Goal: Book appointment/travel/reservation

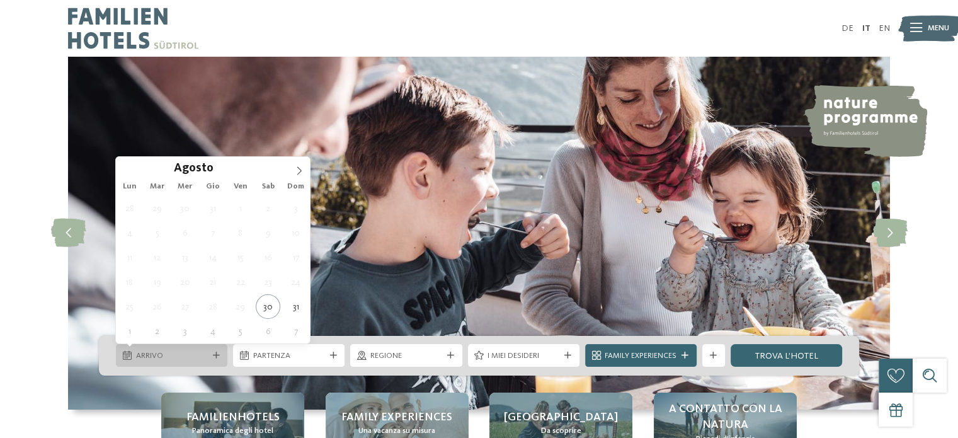
click at [207, 351] on div "Arrivo" at bounding box center [171, 356] width 77 height 12
click at [292, 166] on span at bounding box center [298, 167] width 21 height 21
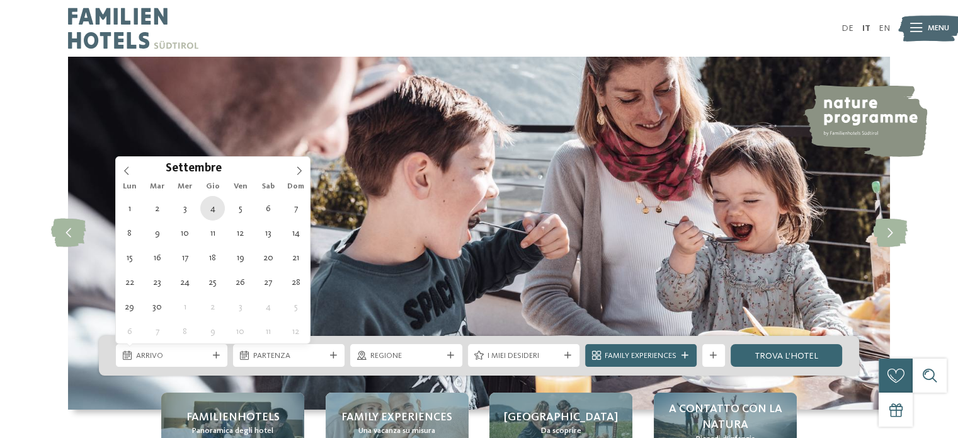
type div "04.09.2025"
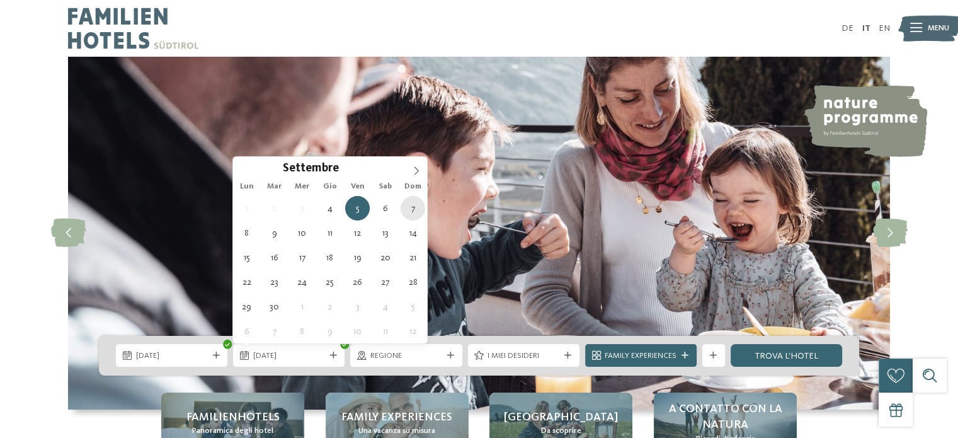
type div "07.09.2025"
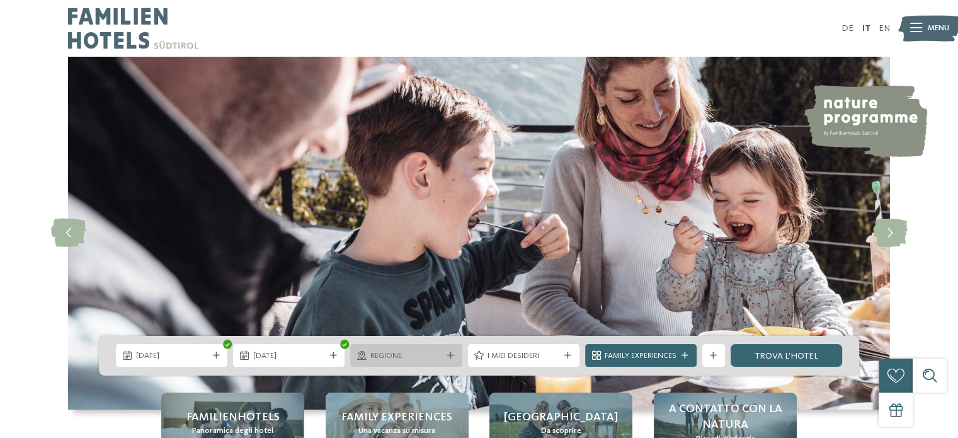
click at [445, 353] on div at bounding box center [450, 355] width 11 height 7
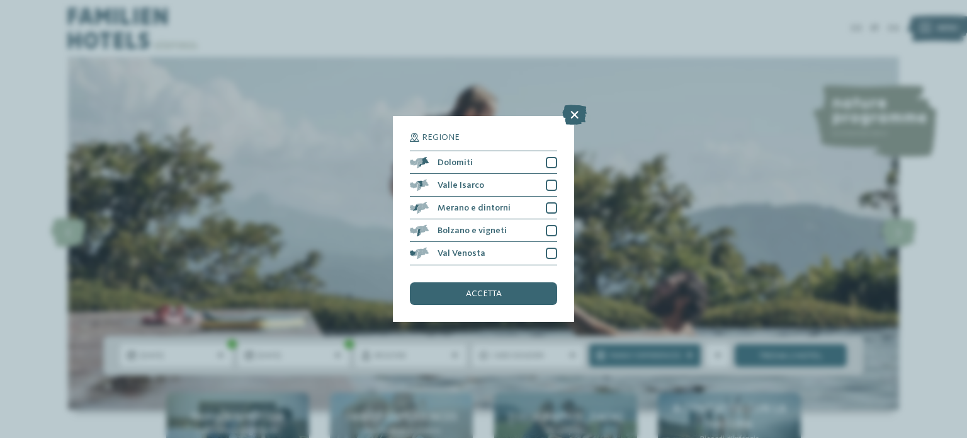
click at [578, 114] on icon at bounding box center [574, 115] width 25 height 20
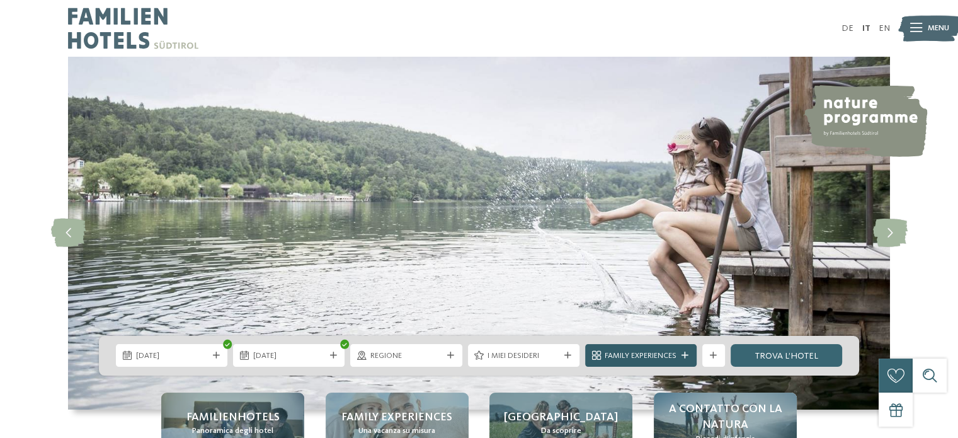
click at [683, 355] on icon at bounding box center [685, 355] width 7 height 7
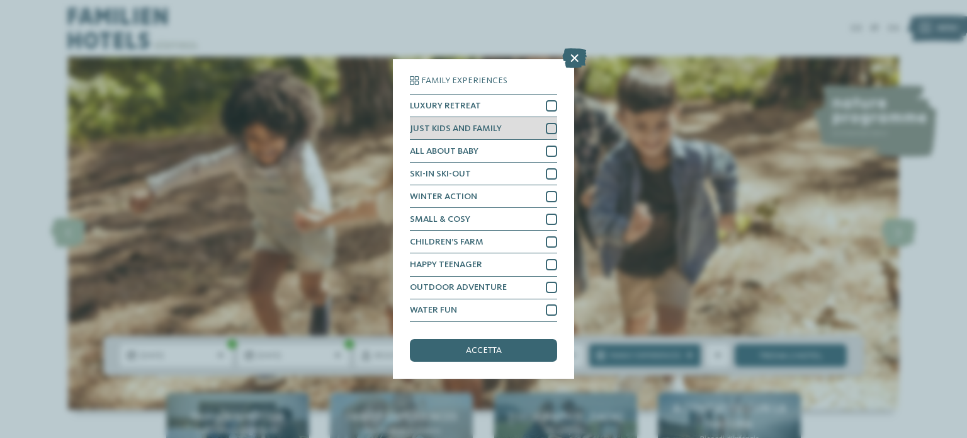
click at [549, 130] on div at bounding box center [551, 128] width 11 height 11
click at [490, 349] on span "accetta" at bounding box center [484, 350] width 36 height 9
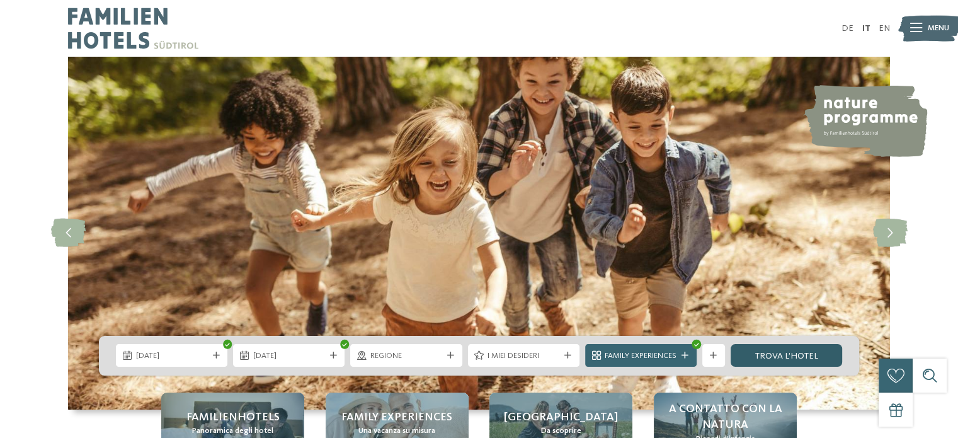
click at [781, 355] on link "trova l’hotel" at bounding box center [786, 355] width 111 height 23
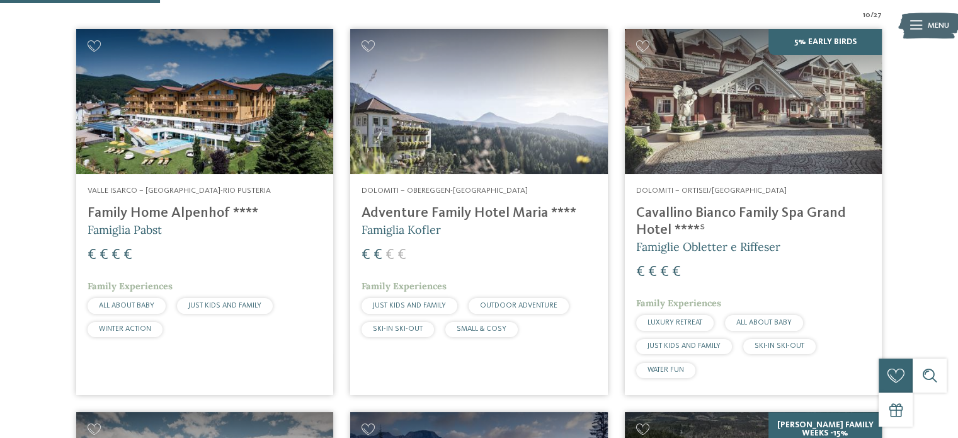
scroll to position [428, 0]
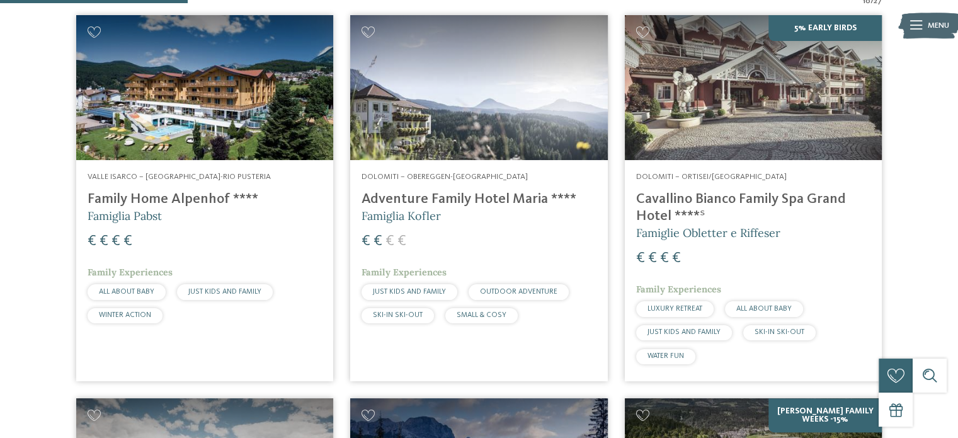
click at [707, 140] on img at bounding box center [753, 87] width 257 height 145
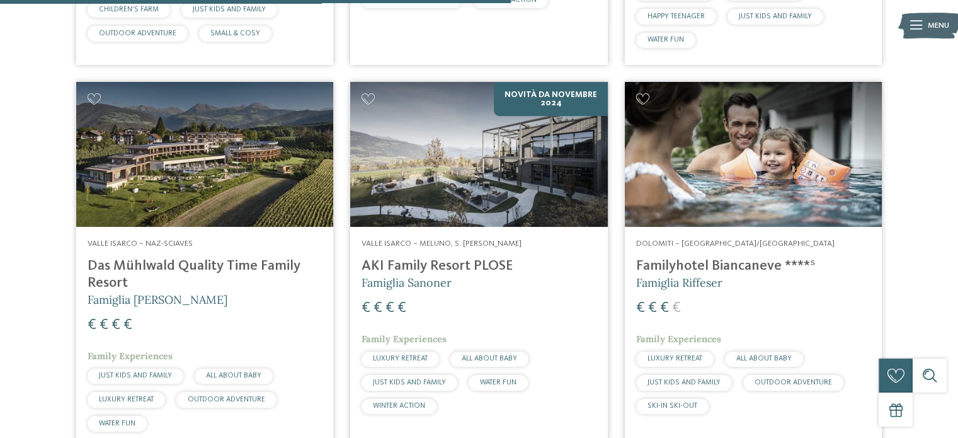
scroll to position [1121, 0]
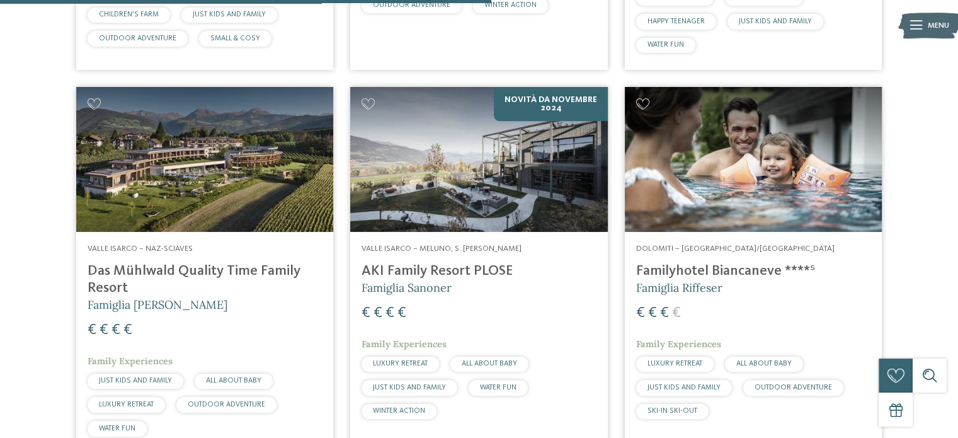
click at [694, 271] on h4 "Familyhotel Biancaneve ****ˢ" at bounding box center [753, 271] width 234 height 17
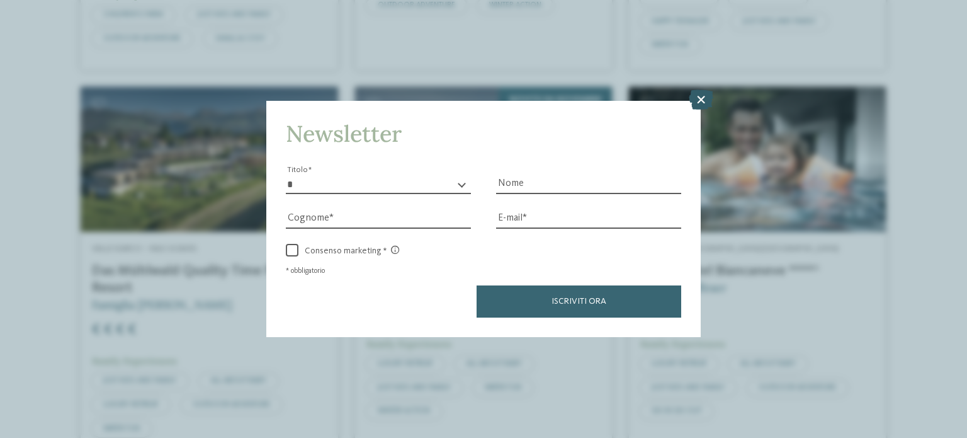
click at [695, 95] on icon at bounding box center [701, 99] width 25 height 20
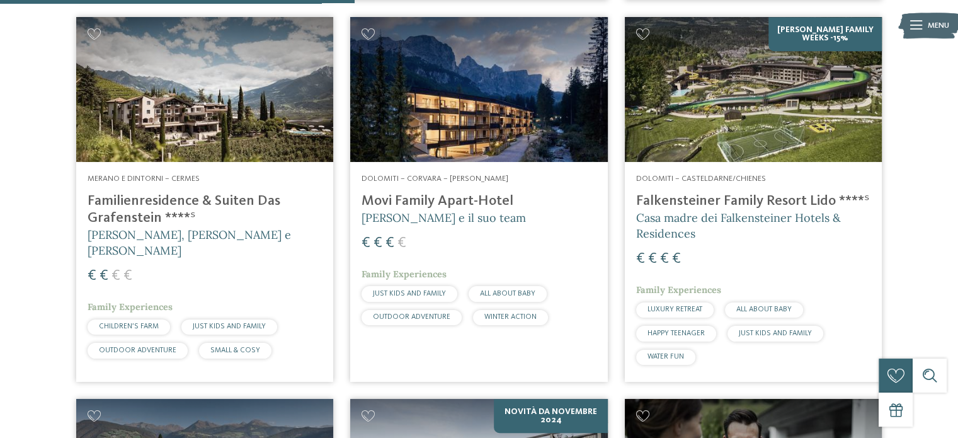
scroll to position [806, 0]
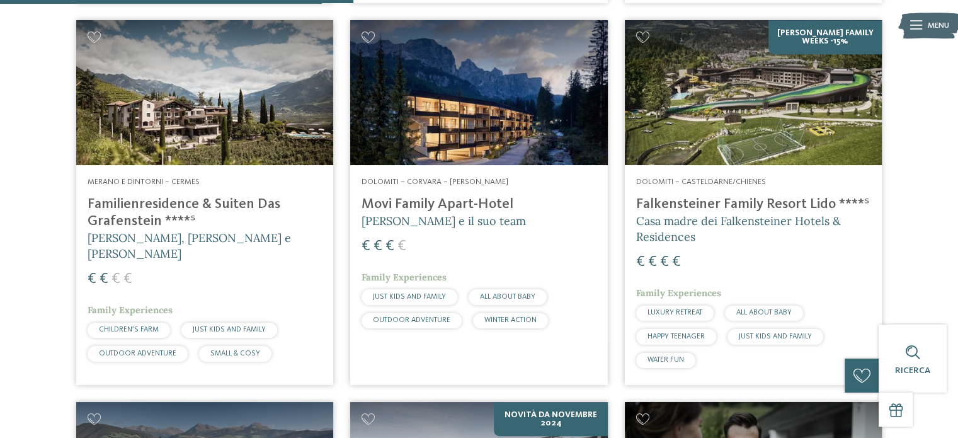
click at [431, 153] on img at bounding box center [478, 92] width 257 height 145
click at [156, 202] on h4 "Familienresidence & Suiten Das Grafenstein ****ˢ" at bounding box center [205, 213] width 234 height 34
click at [720, 208] on h4 "Falkensteiner Family Resort Lido ****ˢ" at bounding box center [753, 204] width 234 height 17
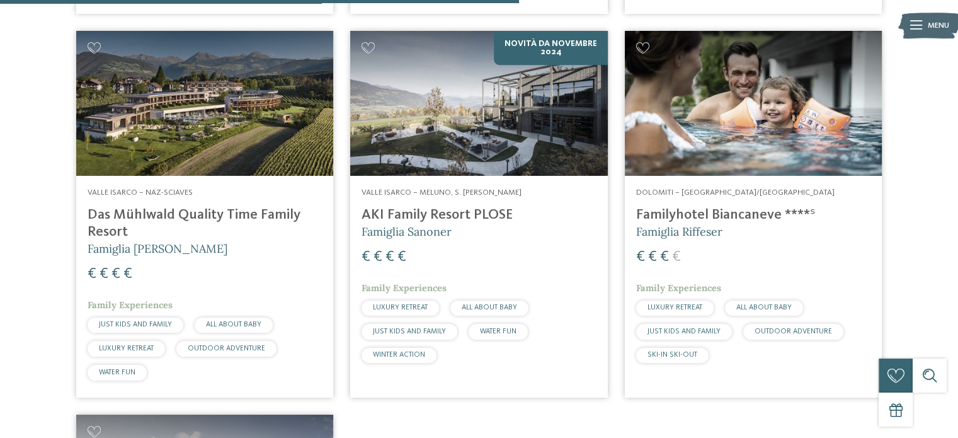
scroll to position [1184, 0]
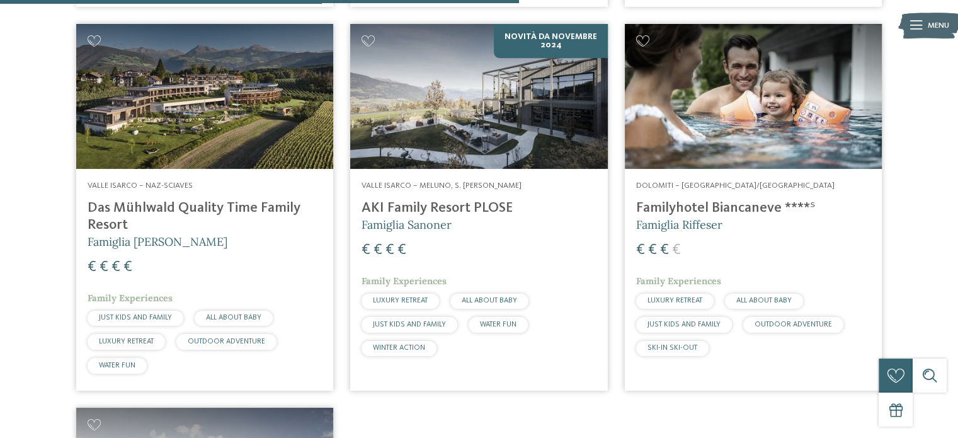
click at [176, 155] on img at bounding box center [204, 96] width 257 height 145
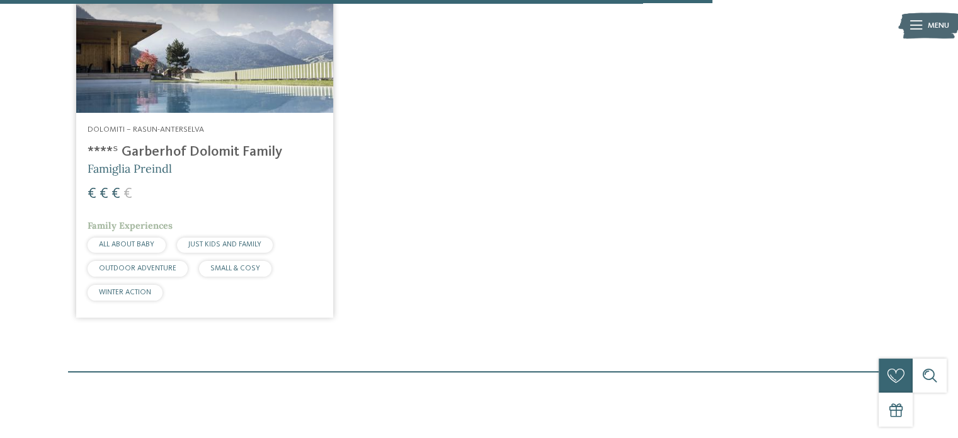
scroll to position [1624, 0]
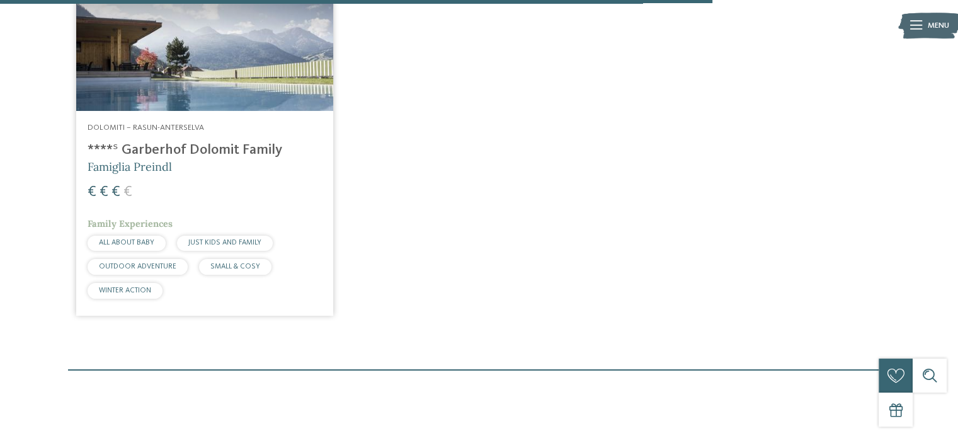
click at [176, 140] on div "Dolomiti – Rasun-Anterselva ****ˢ Garberhof Dolomit Family Famiglia Preindl € €…" at bounding box center [204, 213] width 257 height 204
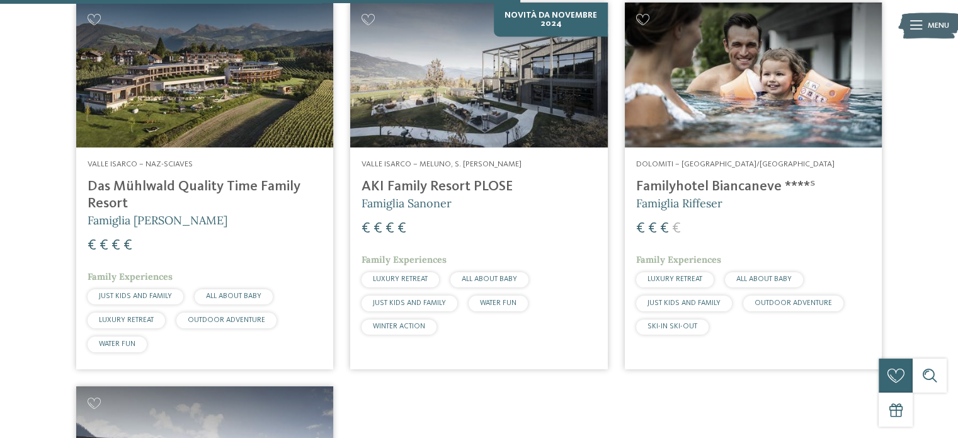
scroll to position [1184, 0]
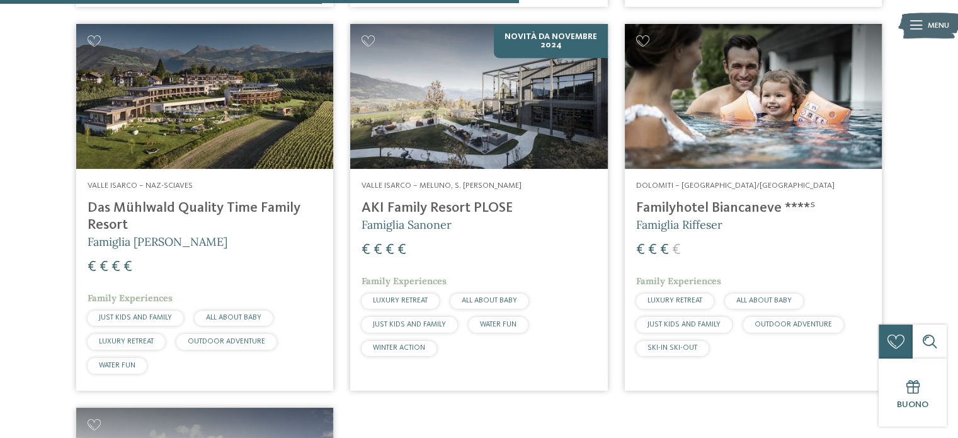
click at [436, 146] on img at bounding box center [478, 96] width 257 height 145
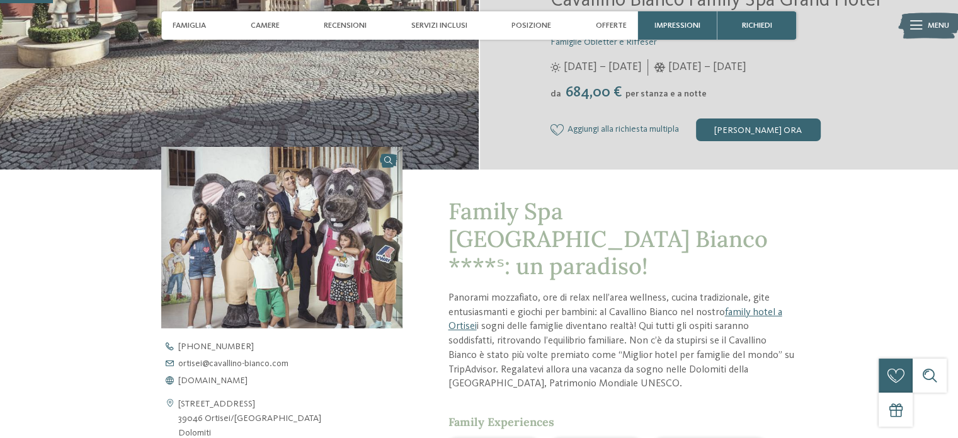
scroll to position [315, 0]
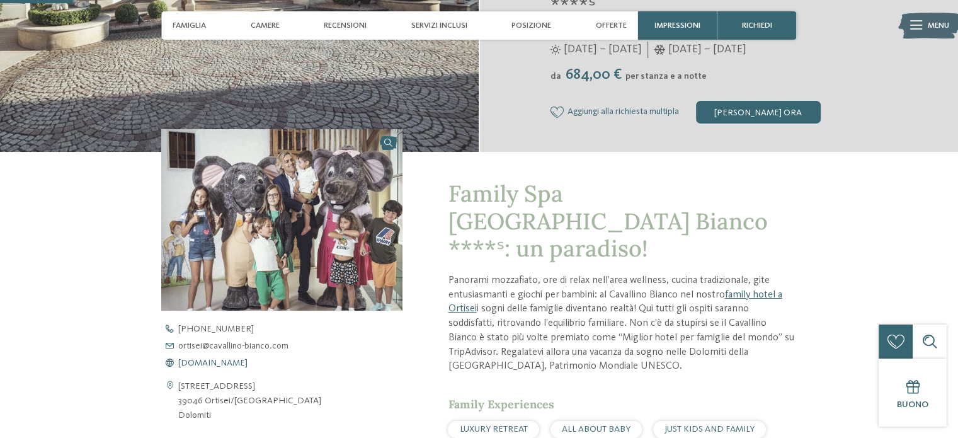
click at [248, 364] on span "www.cavallino-bianco.com" at bounding box center [212, 362] width 69 height 9
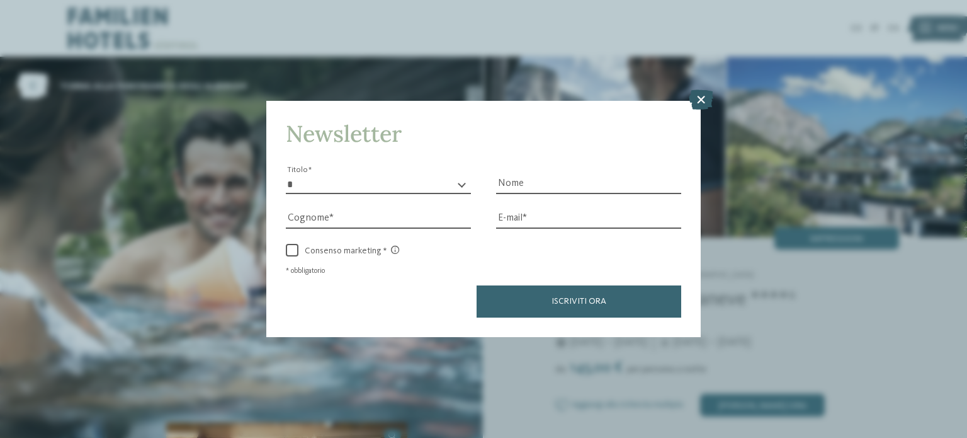
click at [700, 100] on icon at bounding box center [701, 99] width 25 height 20
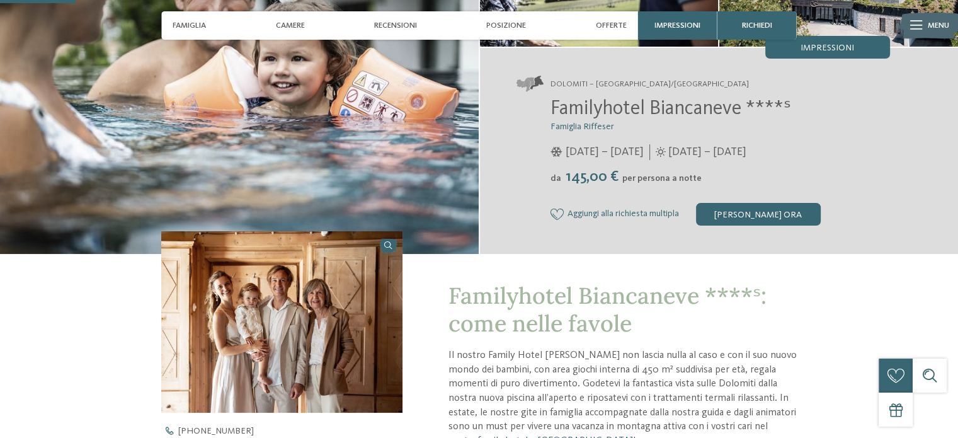
scroll to position [441, 0]
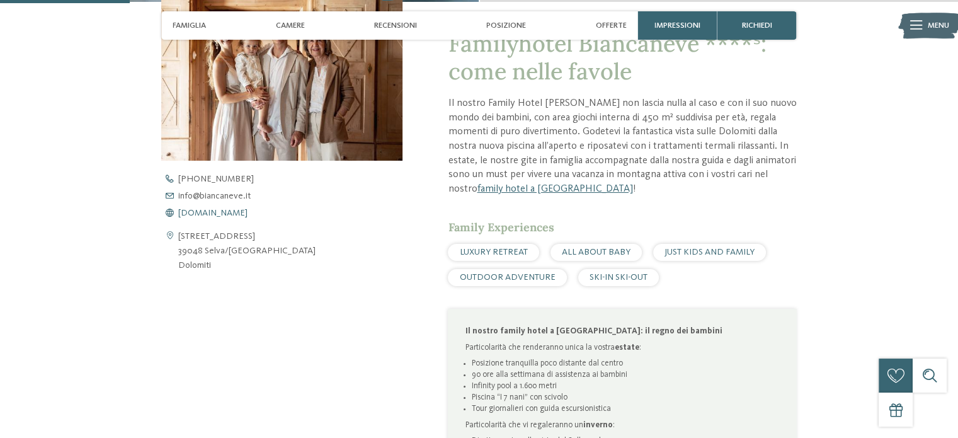
click at [233, 212] on span "[DOMAIN_NAME]" at bounding box center [212, 212] width 69 height 9
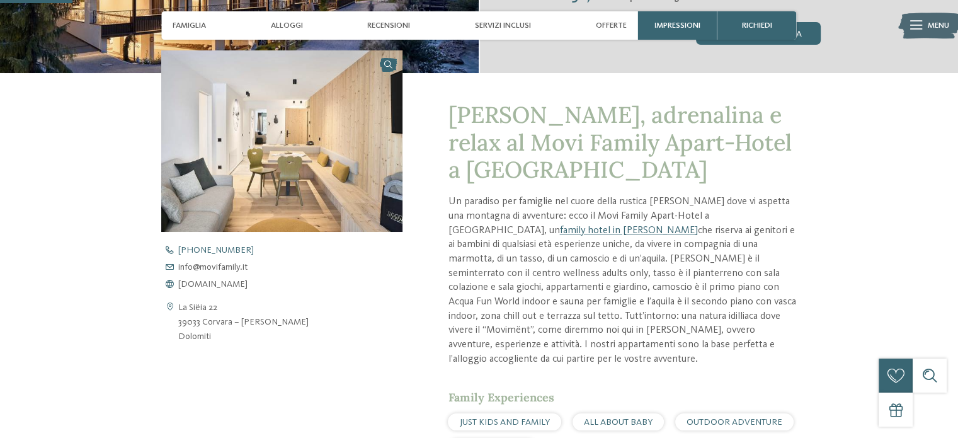
scroll to position [378, 0]
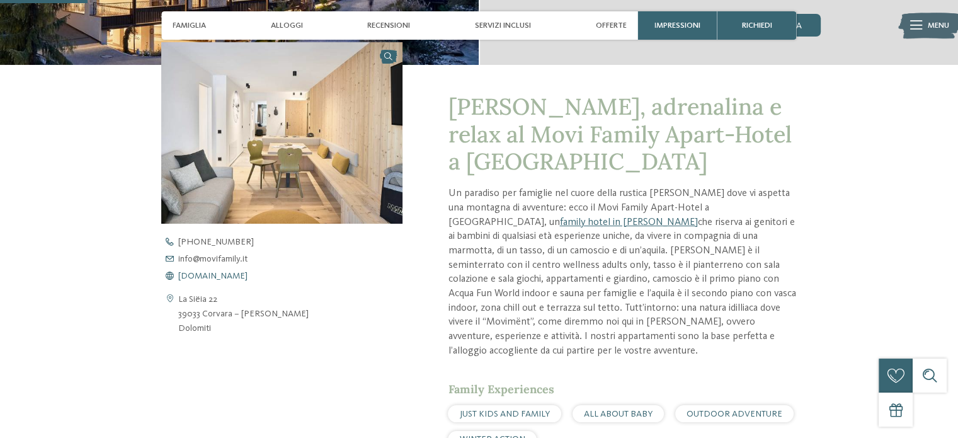
click at [214, 272] on span "www.movifamily.it" at bounding box center [212, 275] width 69 height 9
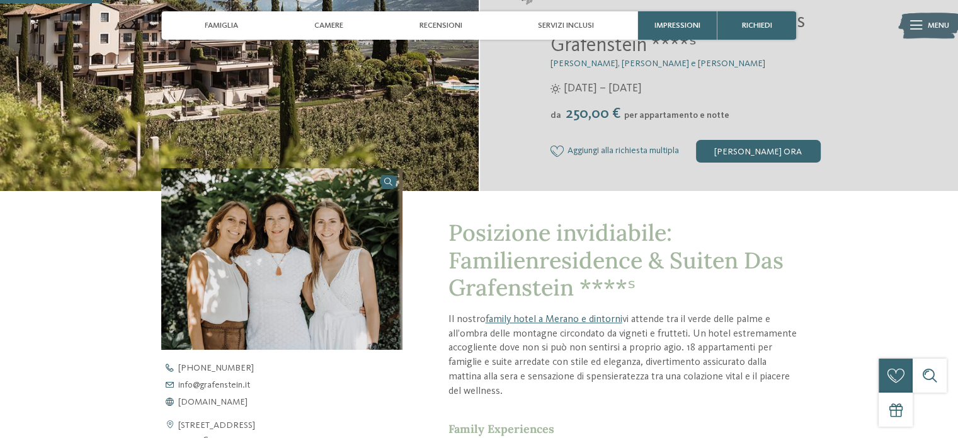
scroll to position [378, 0]
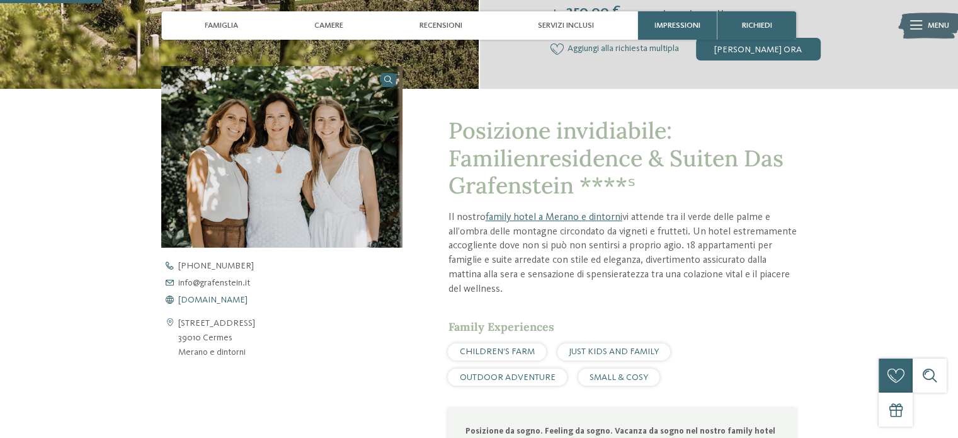
click at [230, 301] on span "[DOMAIN_NAME]" at bounding box center [212, 299] width 69 height 9
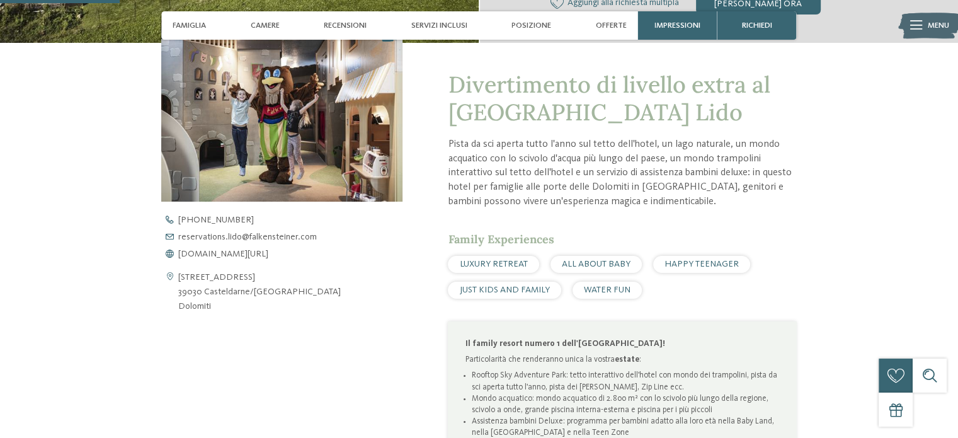
scroll to position [504, 0]
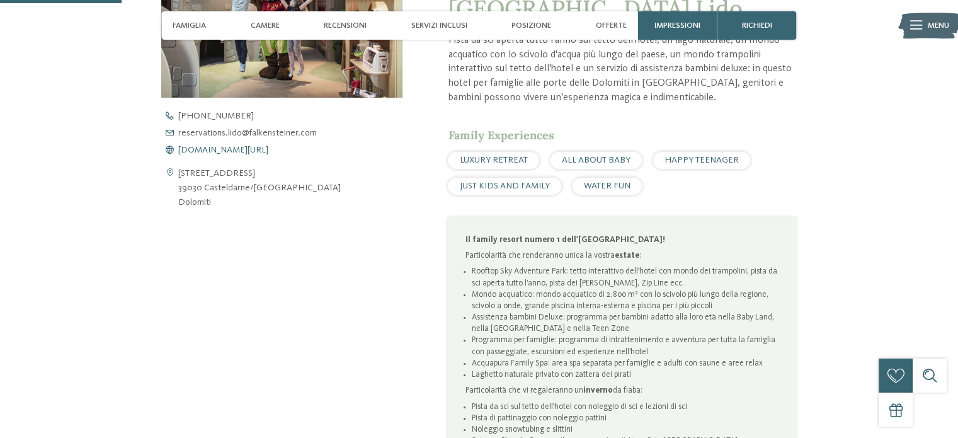
click at [204, 148] on span "www.falkensteiner.com/it/family-resort-lido" at bounding box center [223, 149] width 90 height 9
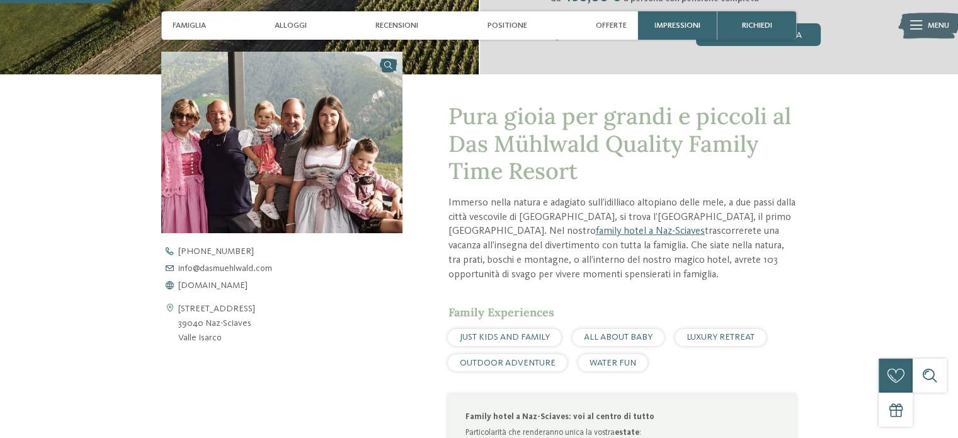
scroll to position [504, 0]
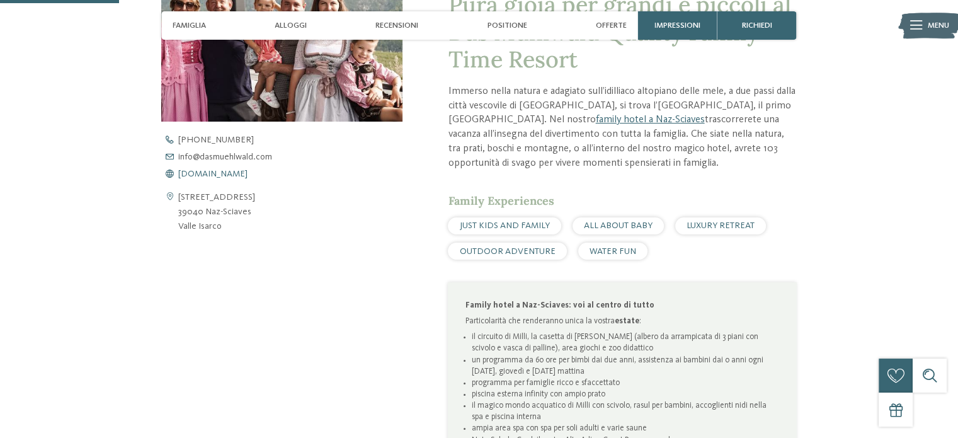
click at [227, 173] on span "www.dasmuehlwald.com" at bounding box center [212, 173] width 69 height 9
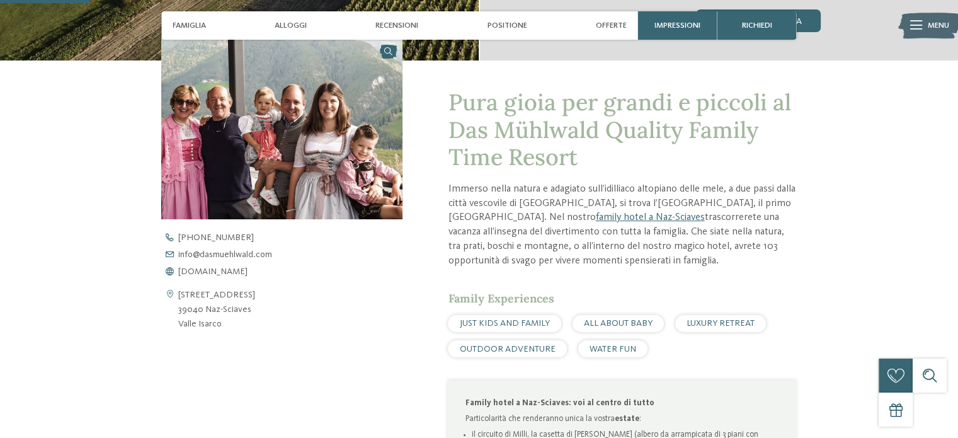
scroll to position [378, 0]
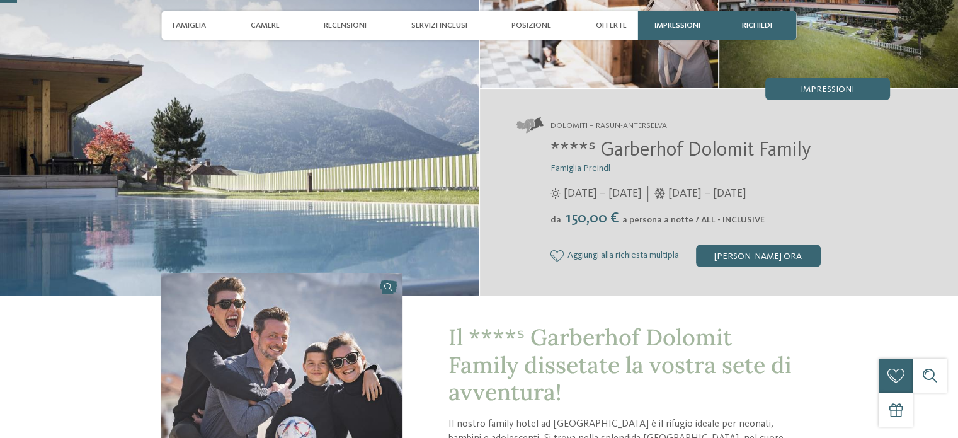
scroll to position [252, 0]
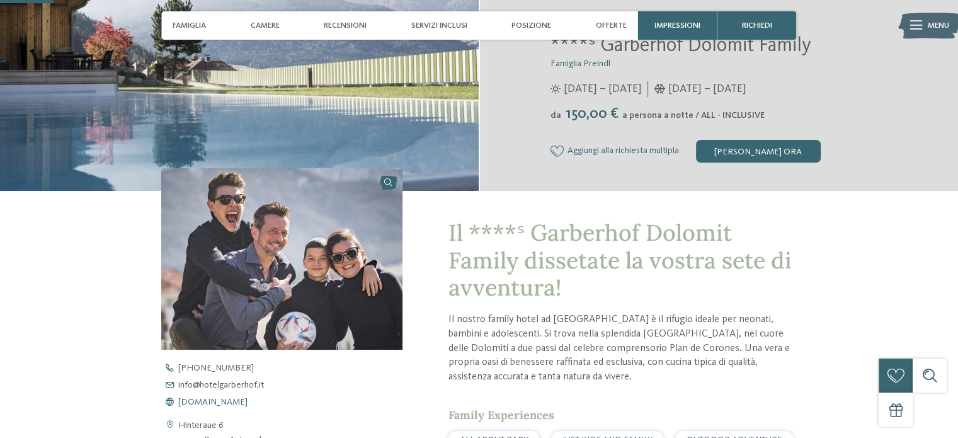
click at [209, 402] on span "www.hotelgarberhof.it" at bounding box center [212, 401] width 69 height 9
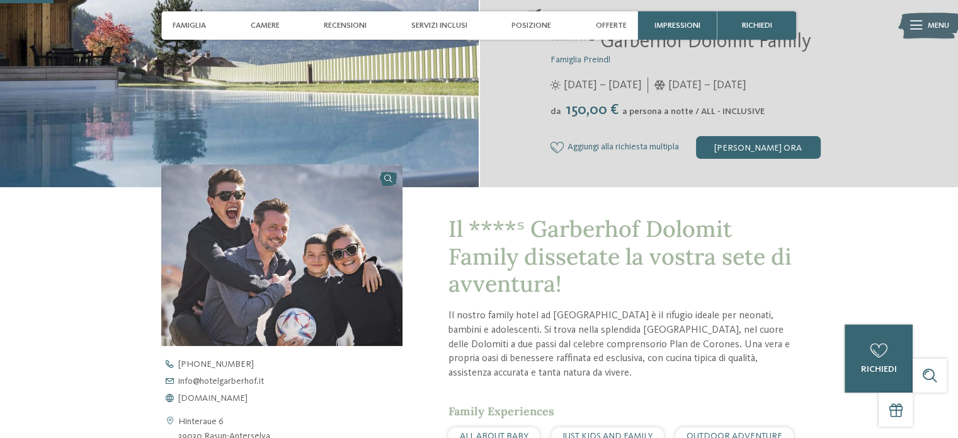
scroll to position [315, 0]
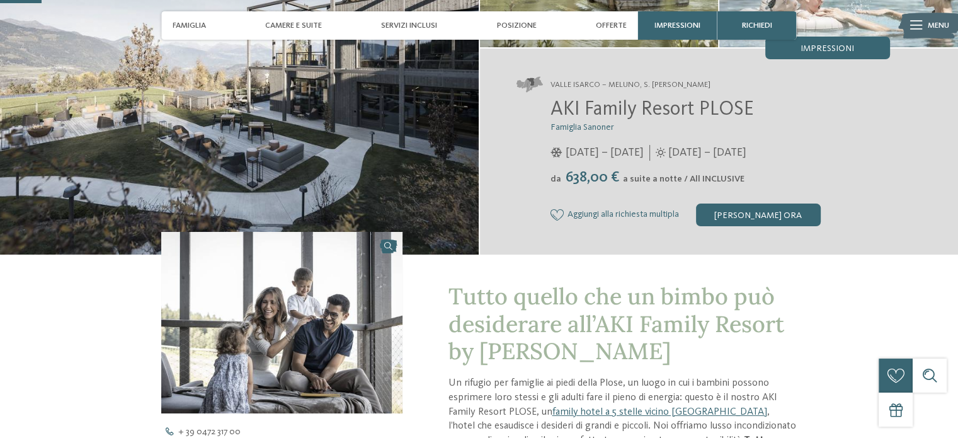
scroll to position [189, 0]
